Goal: Task Accomplishment & Management: Manage account settings

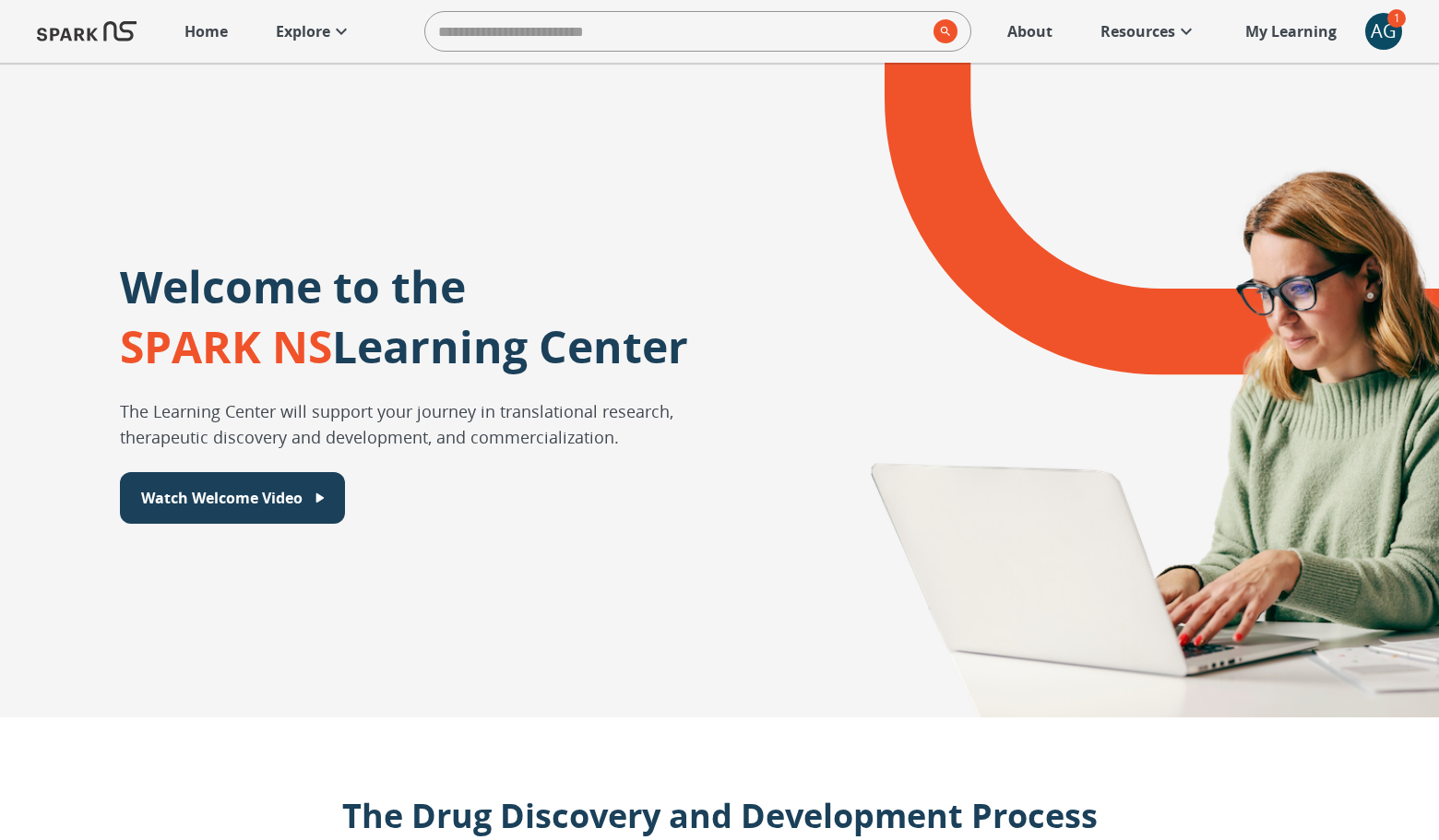
click at [1398, 50] on div "Home Explore ​ About Resources My Learning + AG 1" at bounding box center [719, 31] width 1439 height 62
click at [1389, 40] on div "AG" at bounding box center [1383, 31] width 37 height 37
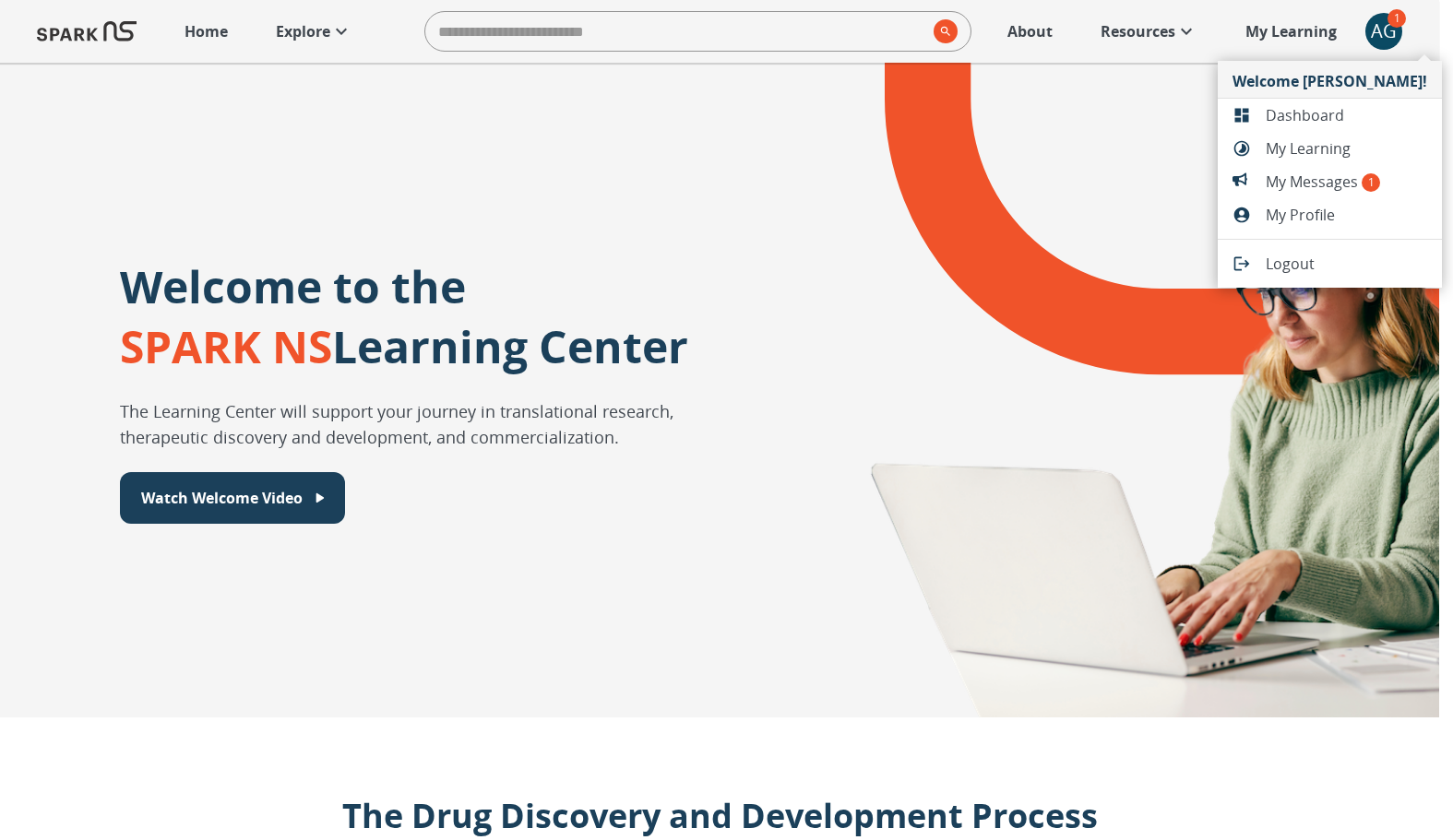
click at [1344, 106] on span "Dashboard" at bounding box center [1346, 115] width 161 height 22
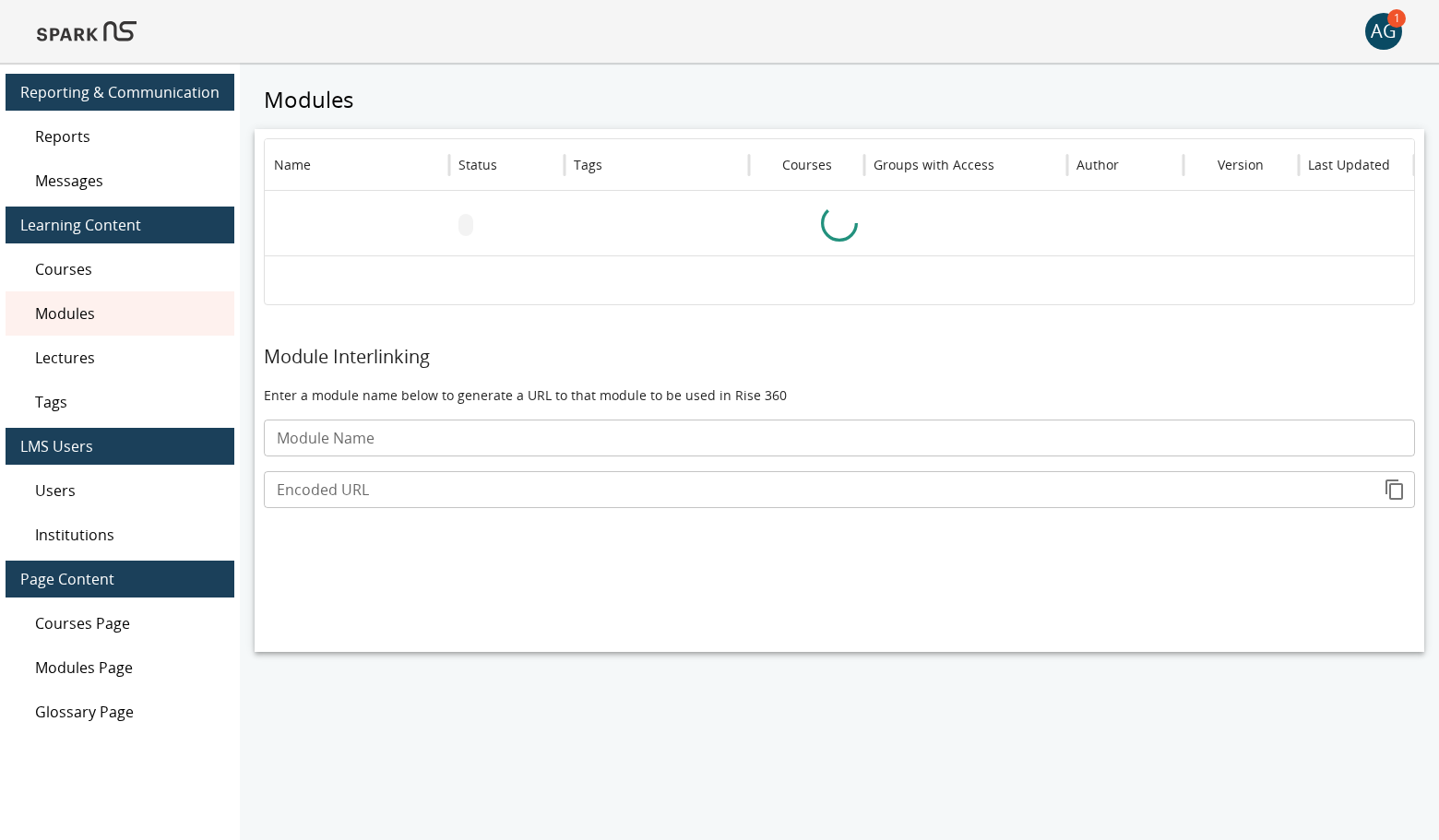
click at [71, 263] on span "Courses" at bounding box center [127, 269] width 184 height 22
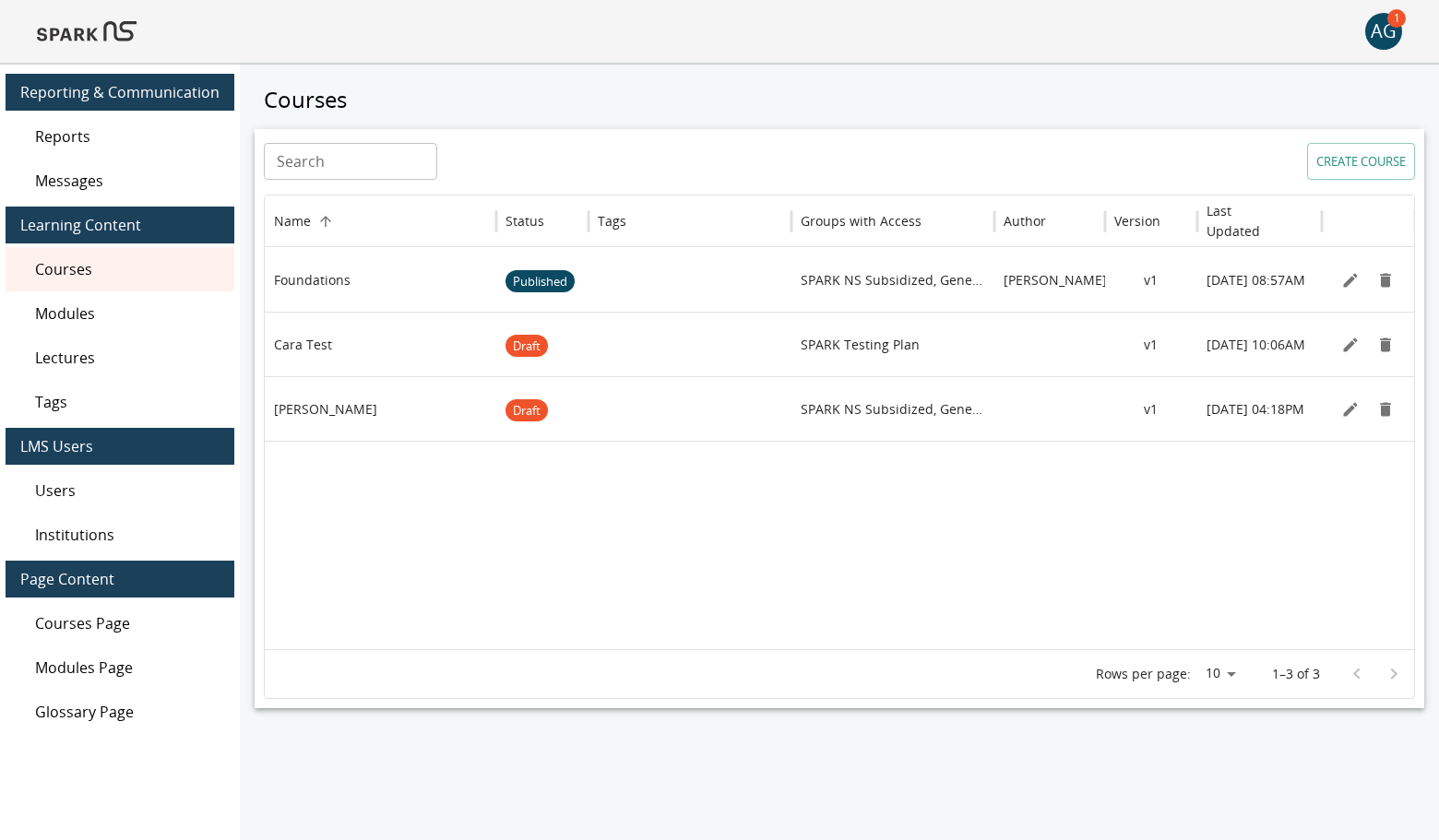
click at [90, 171] on span "Messages" at bounding box center [127, 180] width 184 height 22
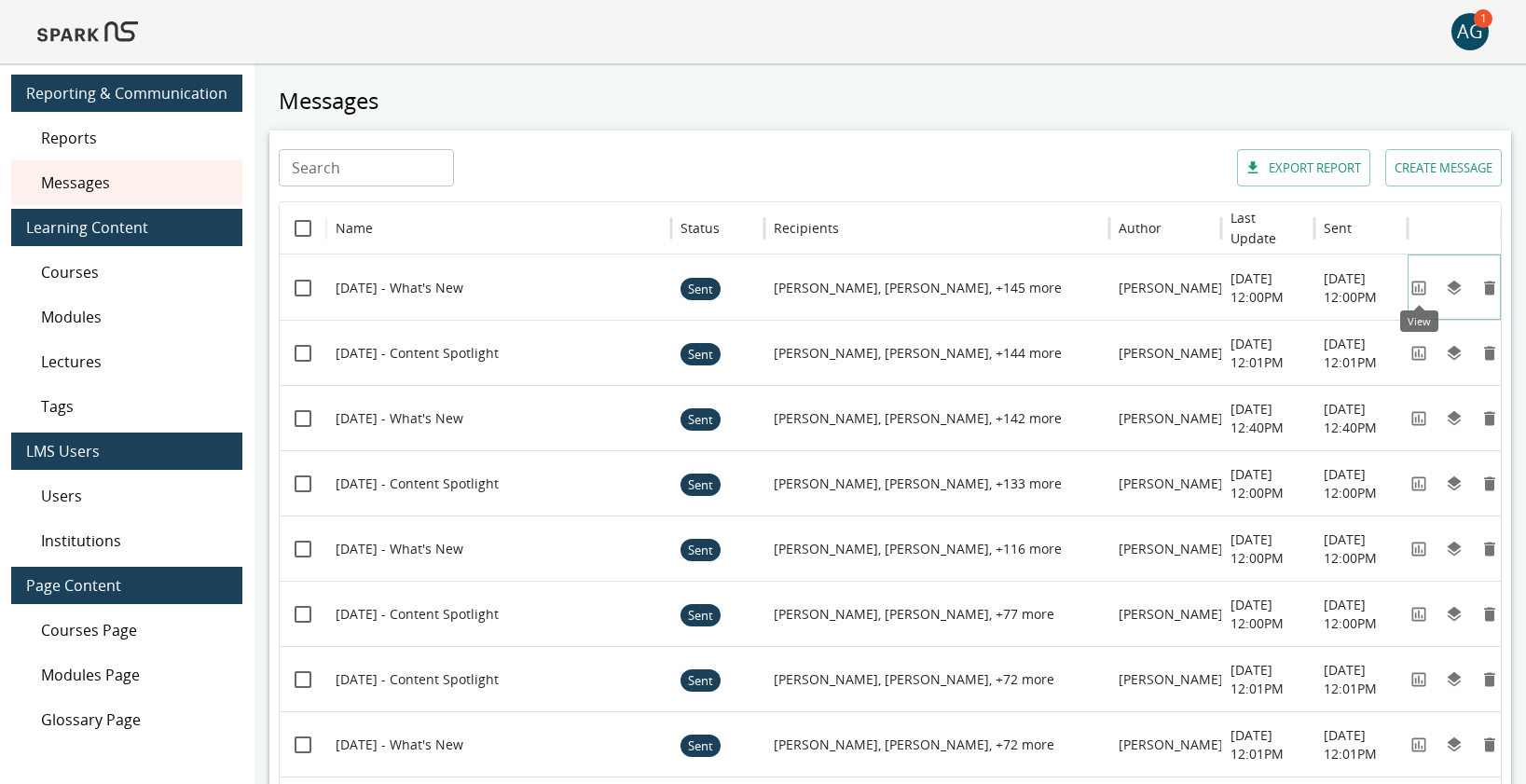
click at [1416, 291] on icon "View" at bounding box center [1418, 288] width 19 height 19
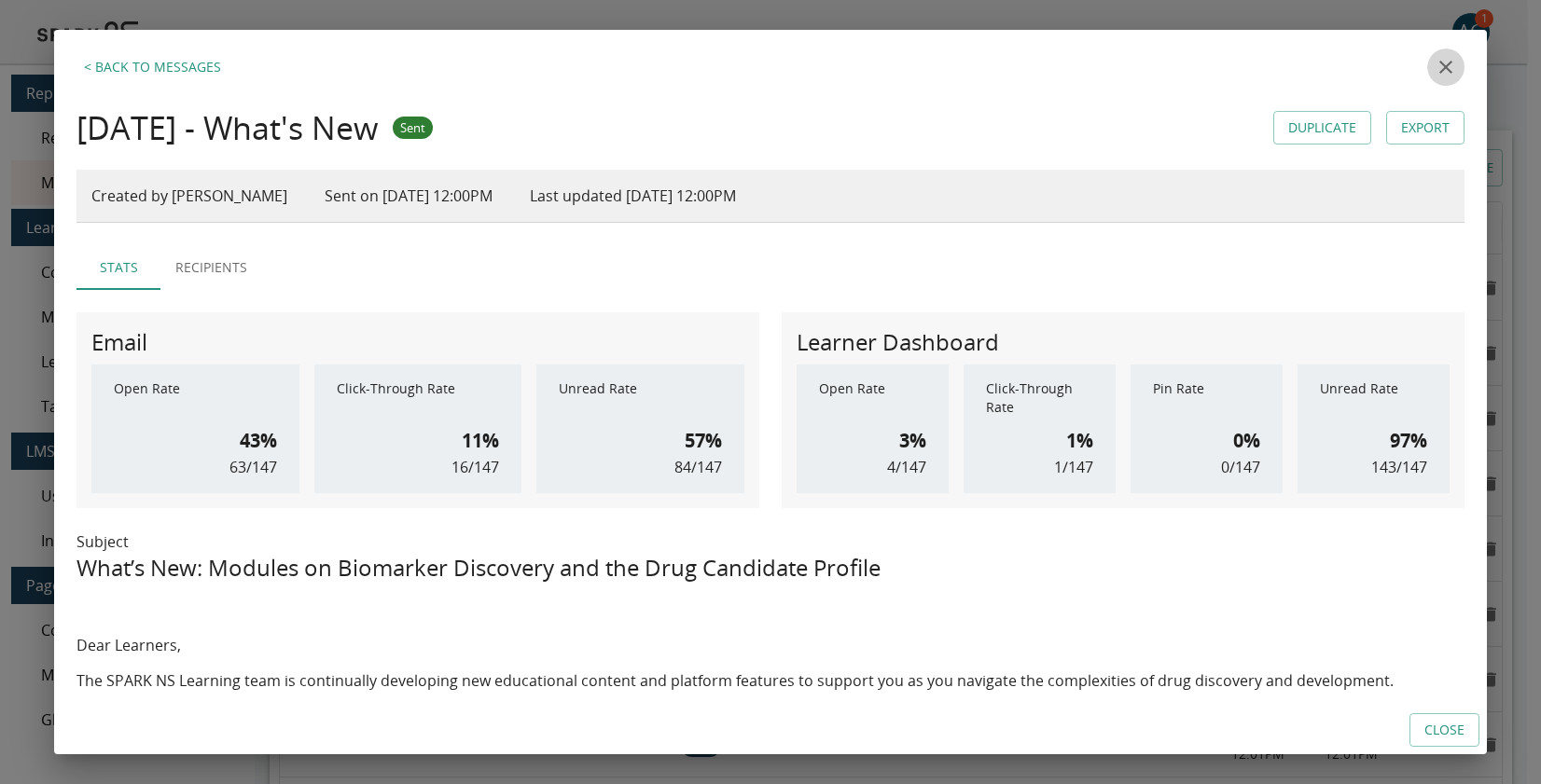
click at [1439, 71] on icon "close" at bounding box center [1445, 66] width 13 height 13
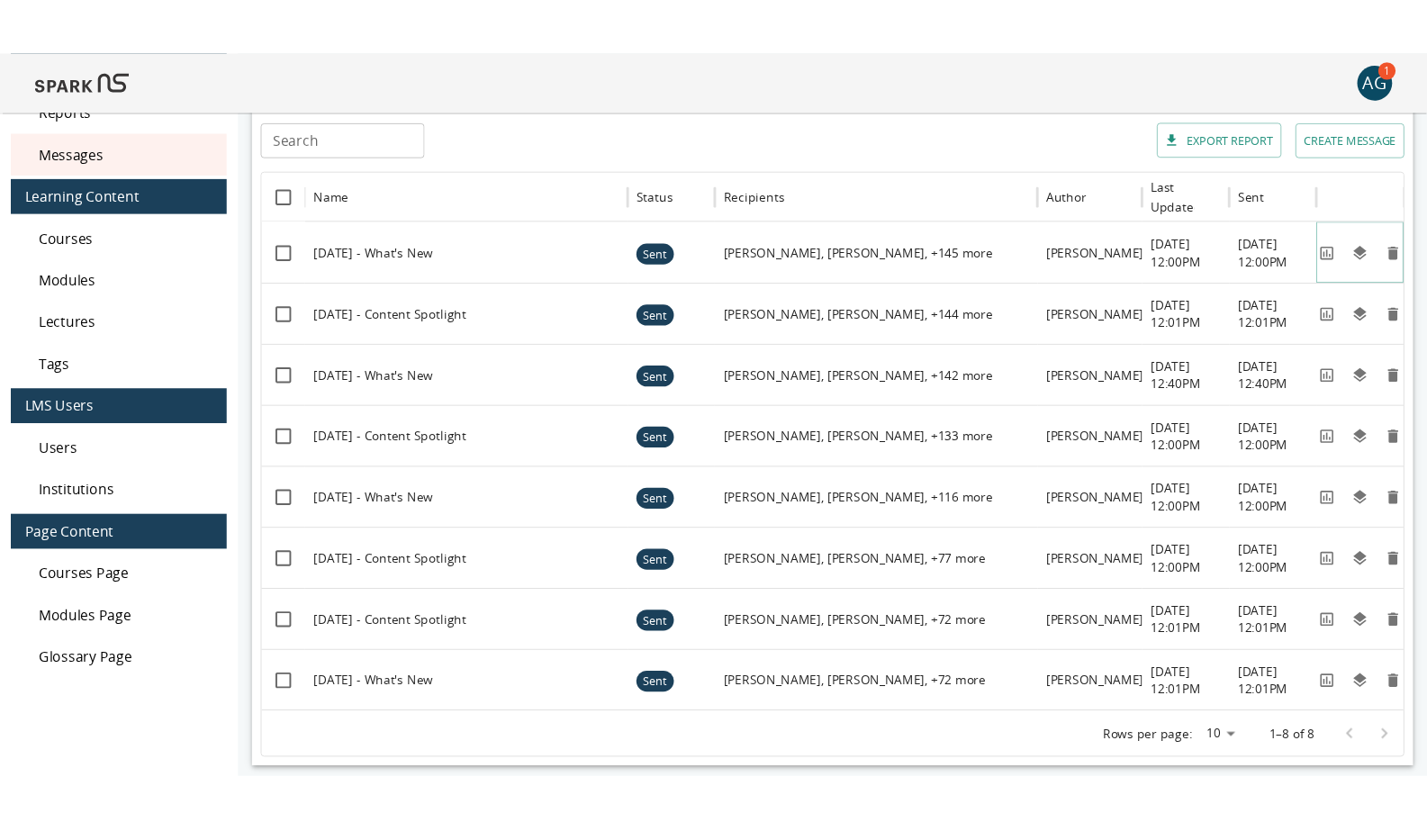
scroll to position [83, 0]
